Goal: Task Accomplishment & Management: Manage account settings

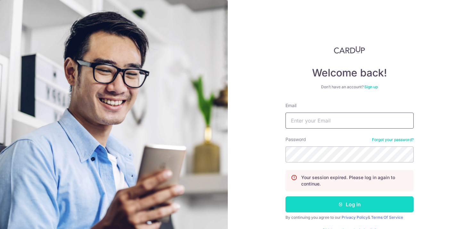
type input "[EMAIL_ADDRESS][DOMAIN_NAME]"
click at [342, 209] on button "Log in" at bounding box center [349, 205] width 128 height 16
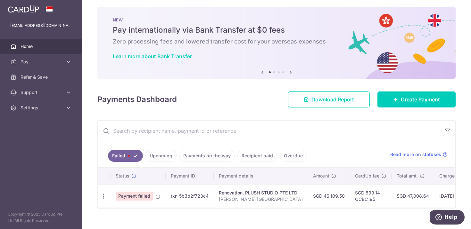
scroll to position [4, 0]
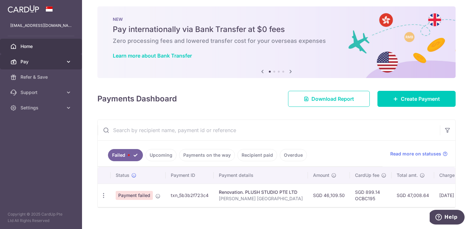
click at [63, 60] on link "Pay" at bounding box center [41, 61] width 82 height 15
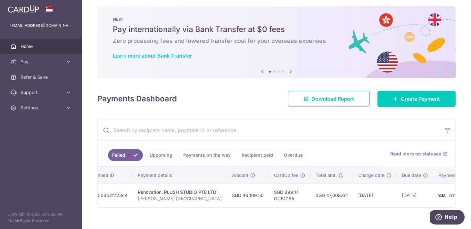
scroll to position [0, 99]
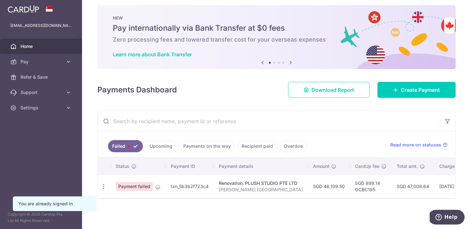
scroll to position [13, 0]
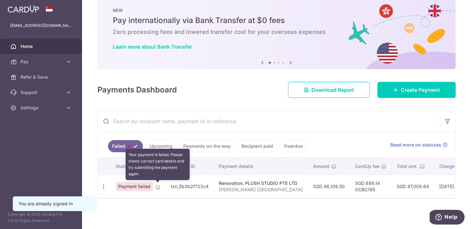
click at [157, 189] on icon at bounding box center [157, 187] width 5 height 5
click at [157, 186] on icon at bounding box center [157, 187] width 5 height 5
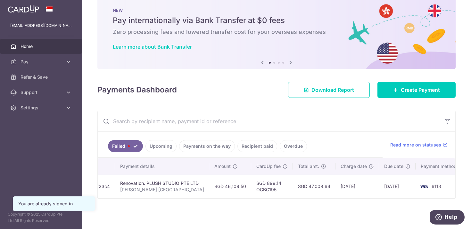
scroll to position [0, 0]
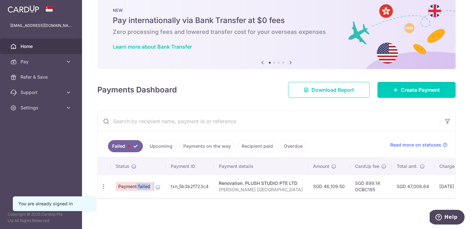
click at [133, 185] on span "Payment failed" at bounding box center [134, 186] width 37 height 9
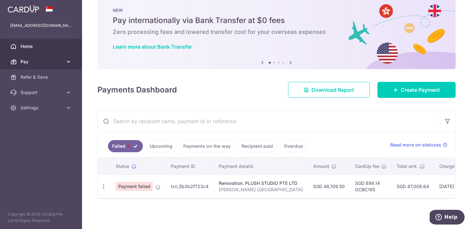
click at [41, 62] on span "Pay" at bounding box center [42, 62] width 42 height 6
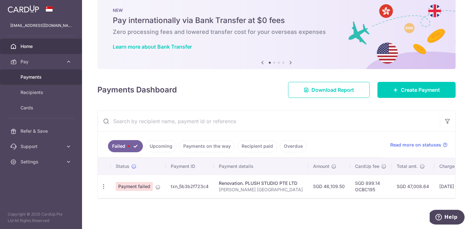
click at [44, 77] on span "Payments" at bounding box center [42, 77] width 42 height 6
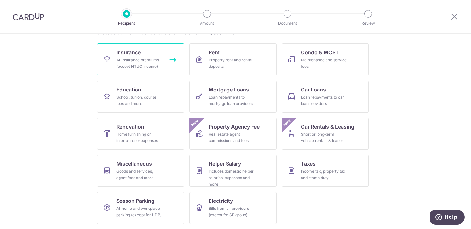
scroll to position [55, 0]
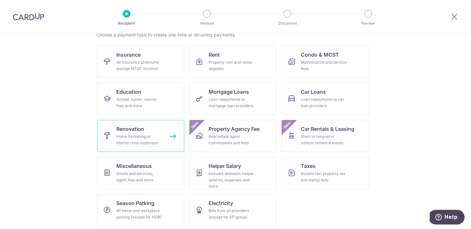
click at [137, 126] on span "Renovation" at bounding box center [130, 129] width 28 height 8
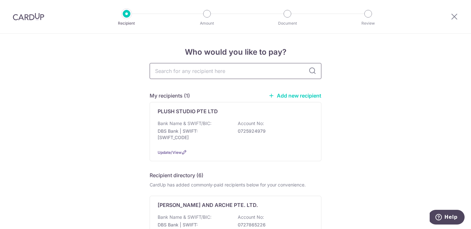
click at [214, 72] on input "text" at bounding box center [236, 71] width 172 height 16
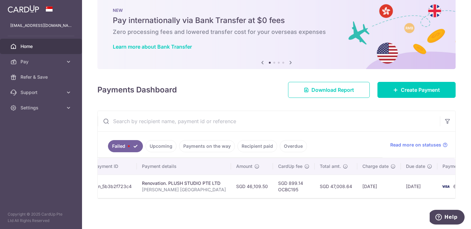
scroll to position [0, 99]
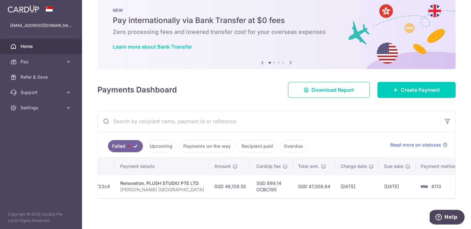
click at [129, 151] on link "Failed" at bounding box center [125, 146] width 35 height 12
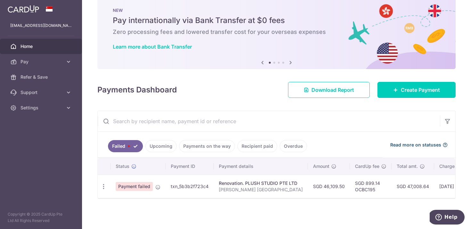
click at [418, 145] on span "Read more on statuses" at bounding box center [415, 145] width 51 height 6
click at [62, 65] on link "Pay" at bounding box center [41, 61] width 82 height 15
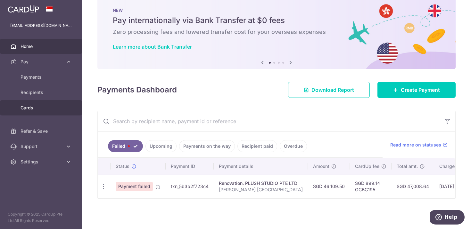
click at [33, 112] on link "Cards" at bounding box center [41, 107] width 82 height 15
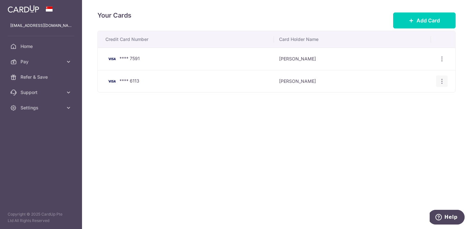
click at [441, 80] on icon "button" at bounding box center [442, 81] width 7 height 7
click at [425, 13] on button "Add Card" at bounding box center [424, 20] width 62 height 16
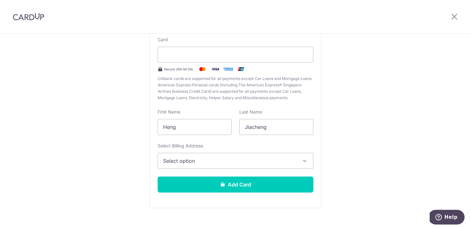
scroll to position [62, 0]
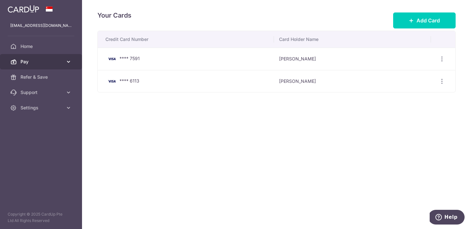
click at [66, 62] on icon at bounding box center [68, 62] width 6 height 6
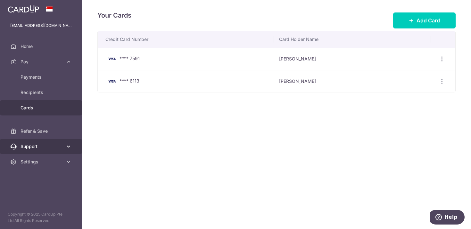
click at [44, 147] on span "Support" at bounding box center [42, 147] width 42 height 6
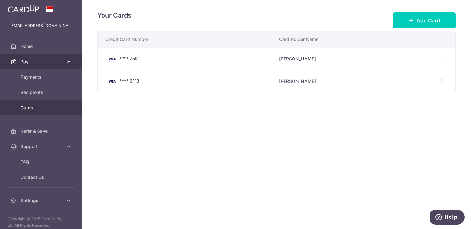
click at [50, 67] on link "Pay" at bounding box center [41, 61] width 82 height 15
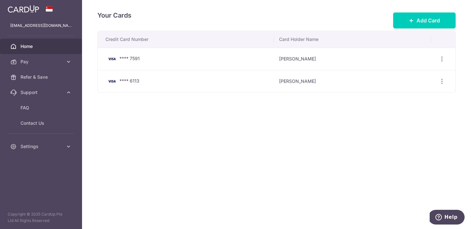
click at [50, 49] on span "Home" at bounding box center [42, 46] width 42 height 6
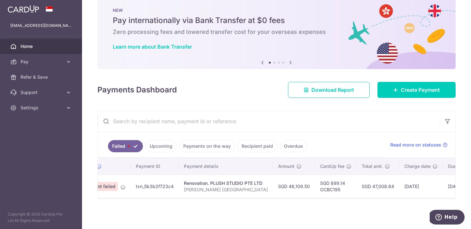
scroll to position [0, 99]
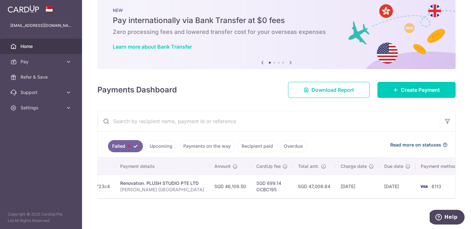
click at [413, 142] on span "Read more on statuses" at bounding box center [415, 145] width 51 height 6
click at [444, 218] on span "Help" at bounding box center [439, 217] width 9 height 6
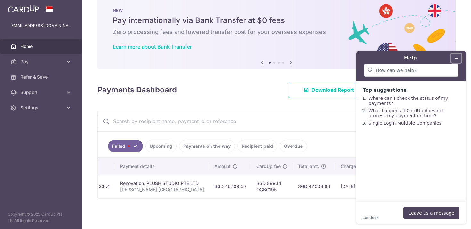
click at [458, 58] on icon "Minimise widget" at bounding box center [456, 58] width 4 height 4
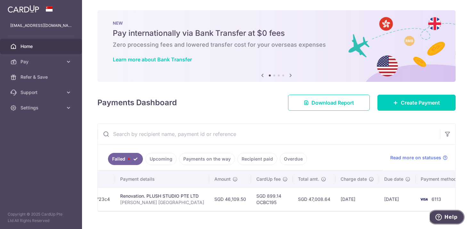
click at [286, 74] on div "Previous Next" at bounding box center [277, 76] width 36 height 8
click at [291, 74] on icon at bounding box center [291, 75] width 8 height 8
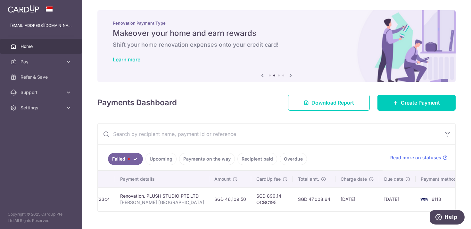
click at [291, 74] on icon at bounding box center [291, 75] width 8 height 8
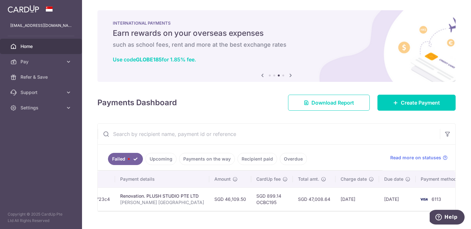
click at [291, 73] on icon at bounding box center [291, 75] width 8 height 8
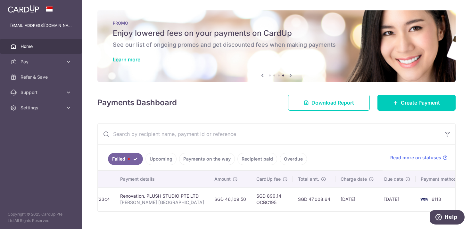
click at [262, 75] on icon at bounding box center [263, 75] width 8 height 8
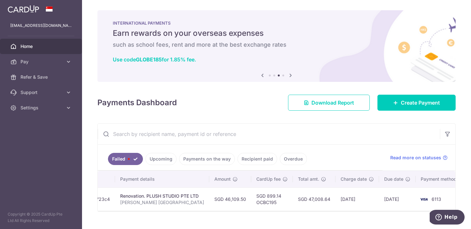
click at [291, 75] on icon at bounding box center [291, 75] width 8 height 8
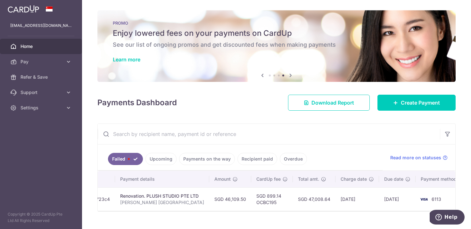
click at [291, 75] on icon at bounding box center [291, 75] width 8 height 8
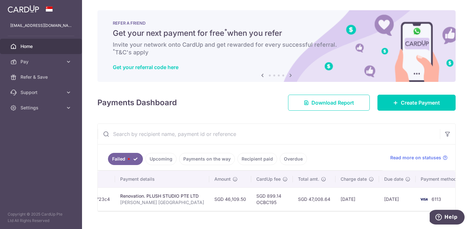
click at [291, 75] on icon at bounding box center [291, 75] width 8 height 8
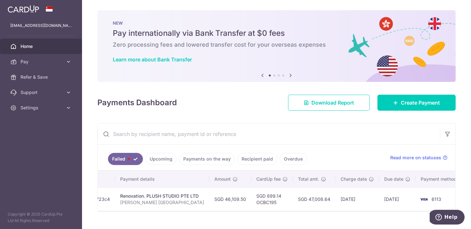
click at [291, 75] on icon at bounding box center [291, 75] width 8 height 8
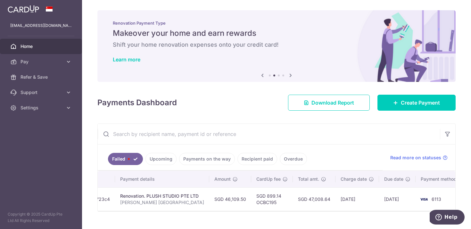
click at [291, 75] on icon at bounding box center [291, 75] width 8 height 8
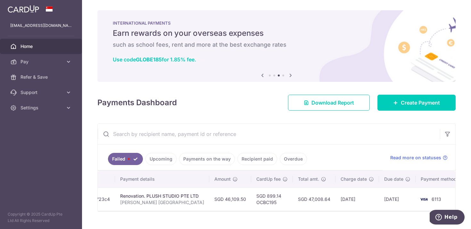
click at [291, 75] on icon at bounding box center [291, 75] width 8 height 8
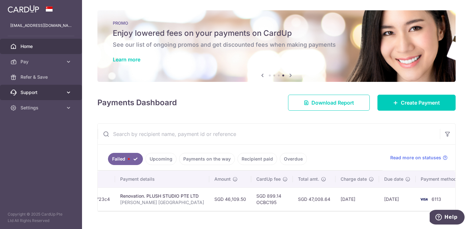
click at [65, 96] on link "Support" at bounding box center [41, 92] width 82 height 15
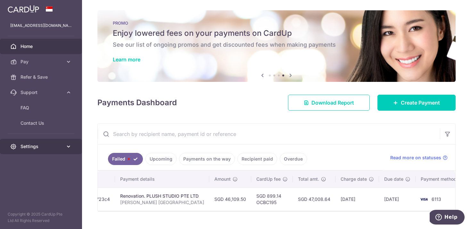
click at [52, 146] on span "Settings" at bounding box center [42, 147] width 42 height 6
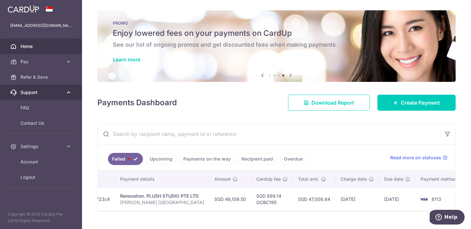
click at [61, 93] on span "Support" at bounding box center [42, 92] width 42 height 6
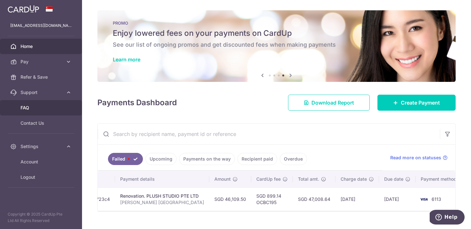
click at [37, 108] on span "FAQ" at bounding box center [42, 108] width 42 height 6
